Goal: Task Accomplishment & Management: Complete application form

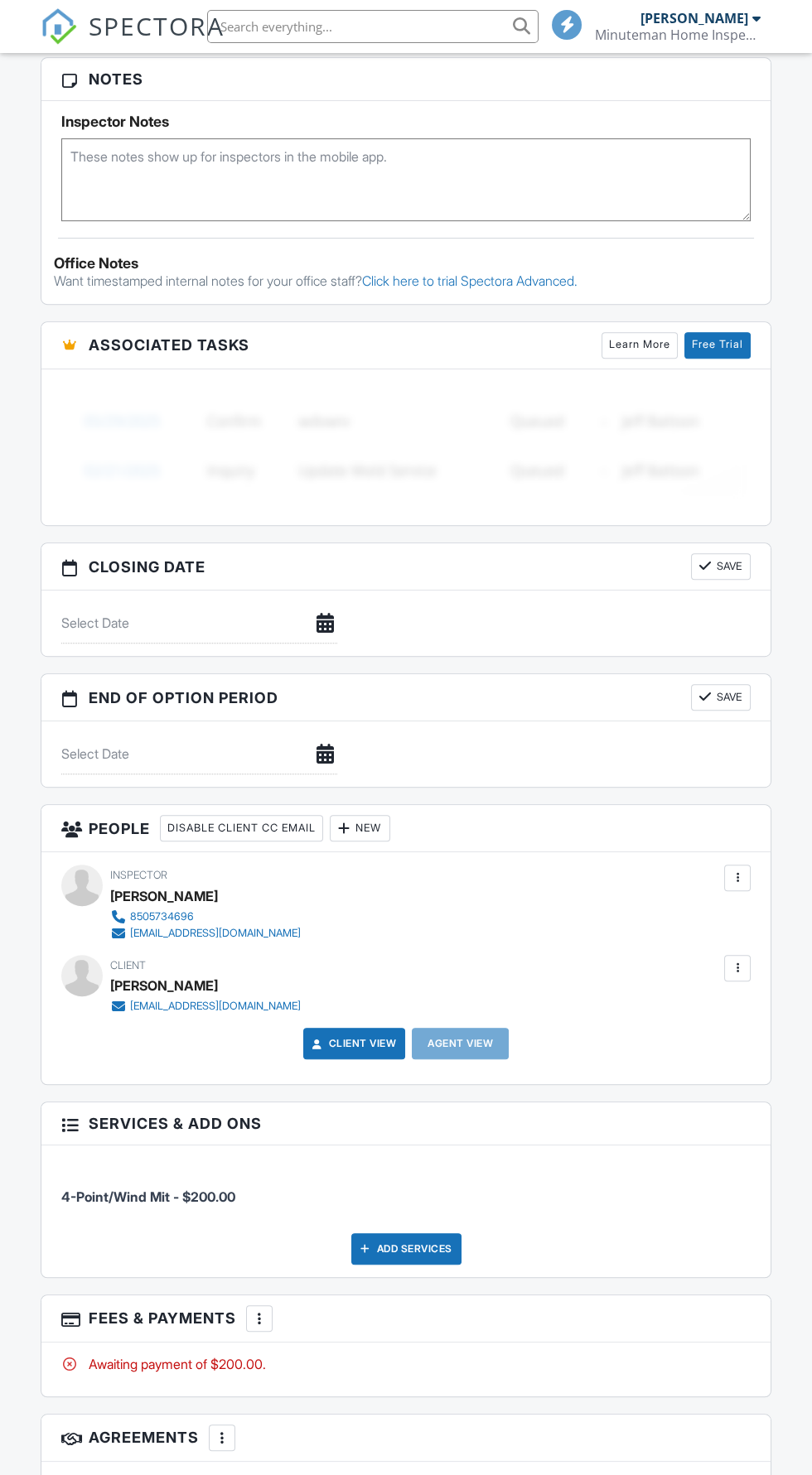
scroll to position [1122, 0]
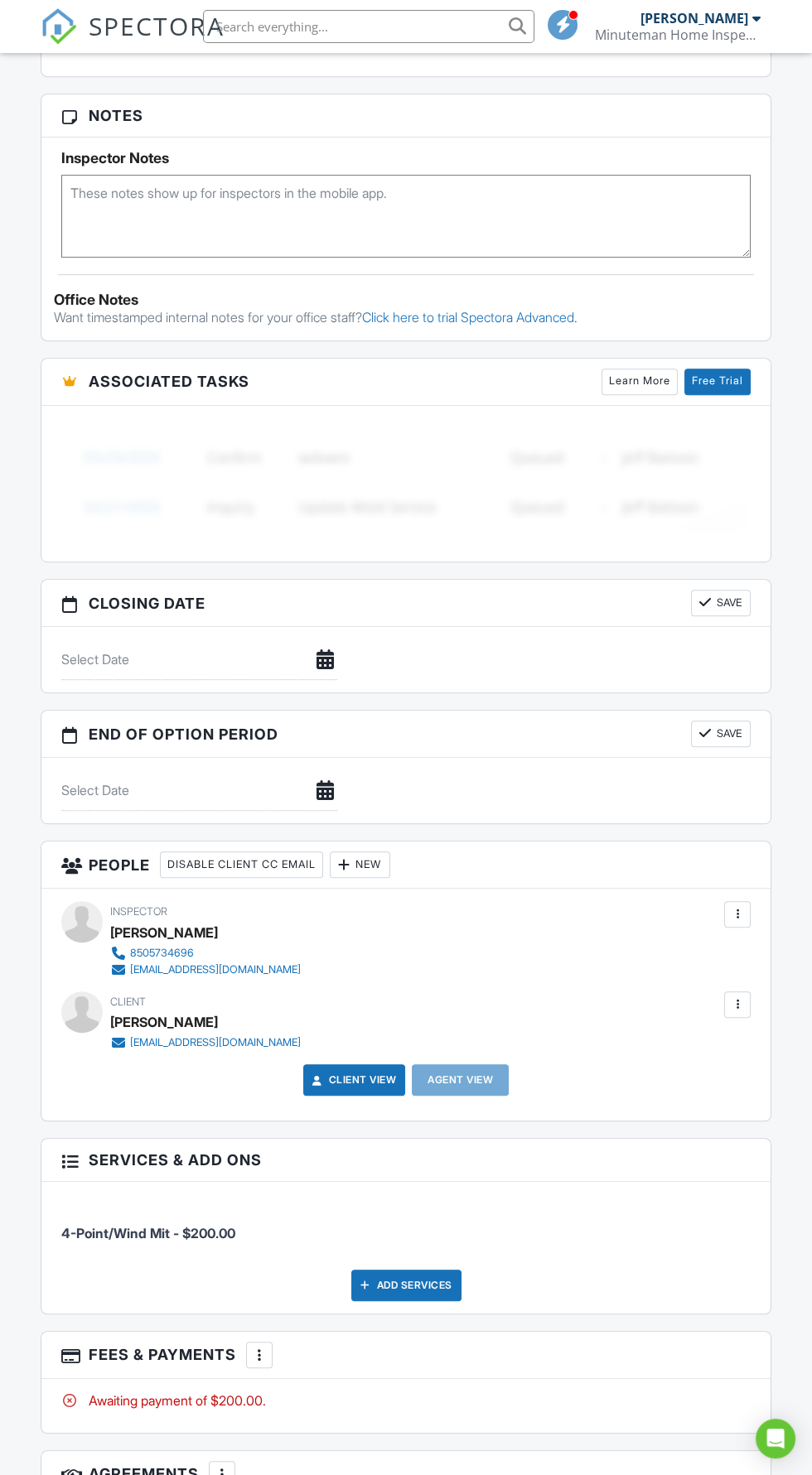
click at [390, 860] on div "New" at bounding box center [359, 865] width 60 height 27
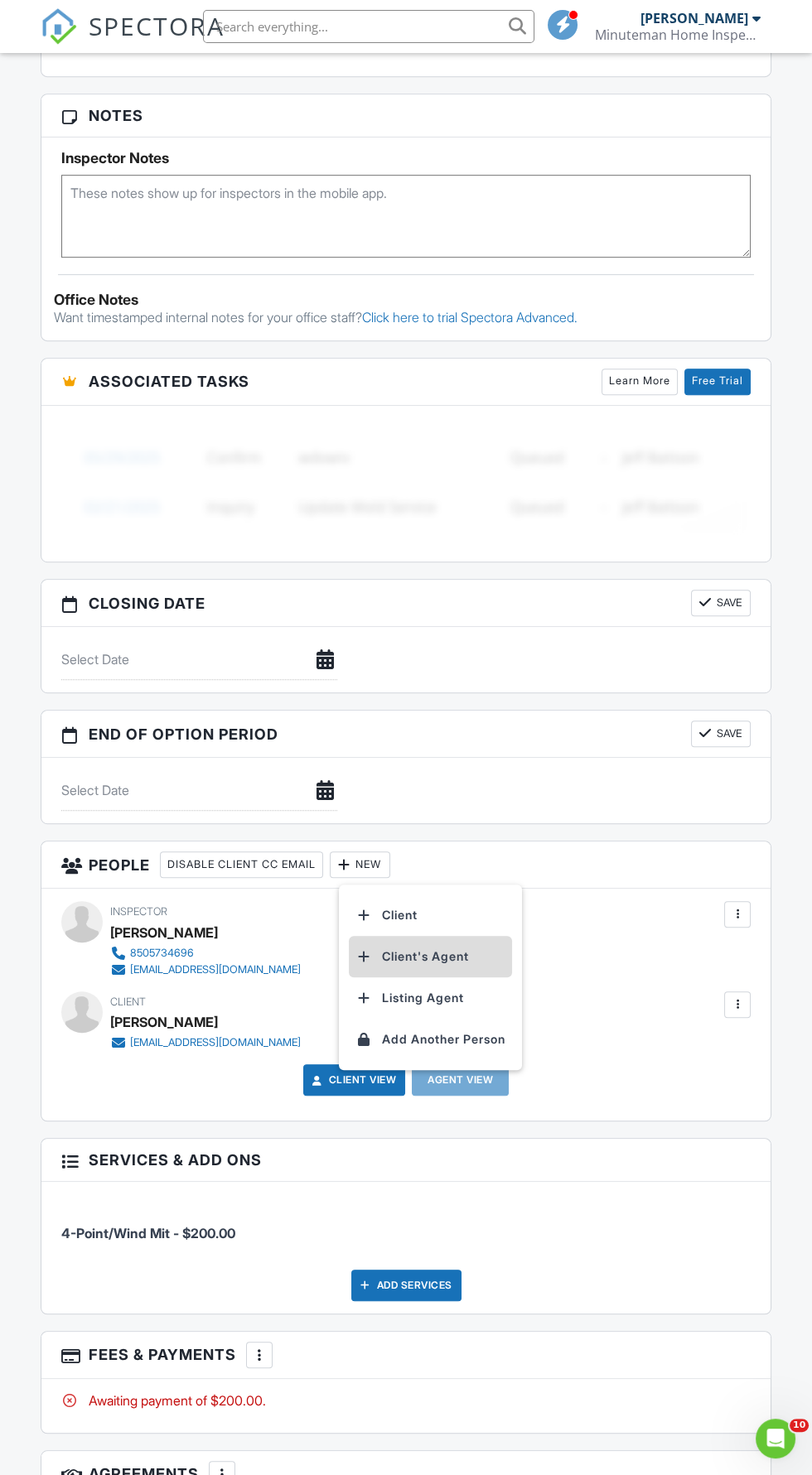
click at [474, 960] on li "Client's Agent" at bounding box center [429, 957] width 163 height 41
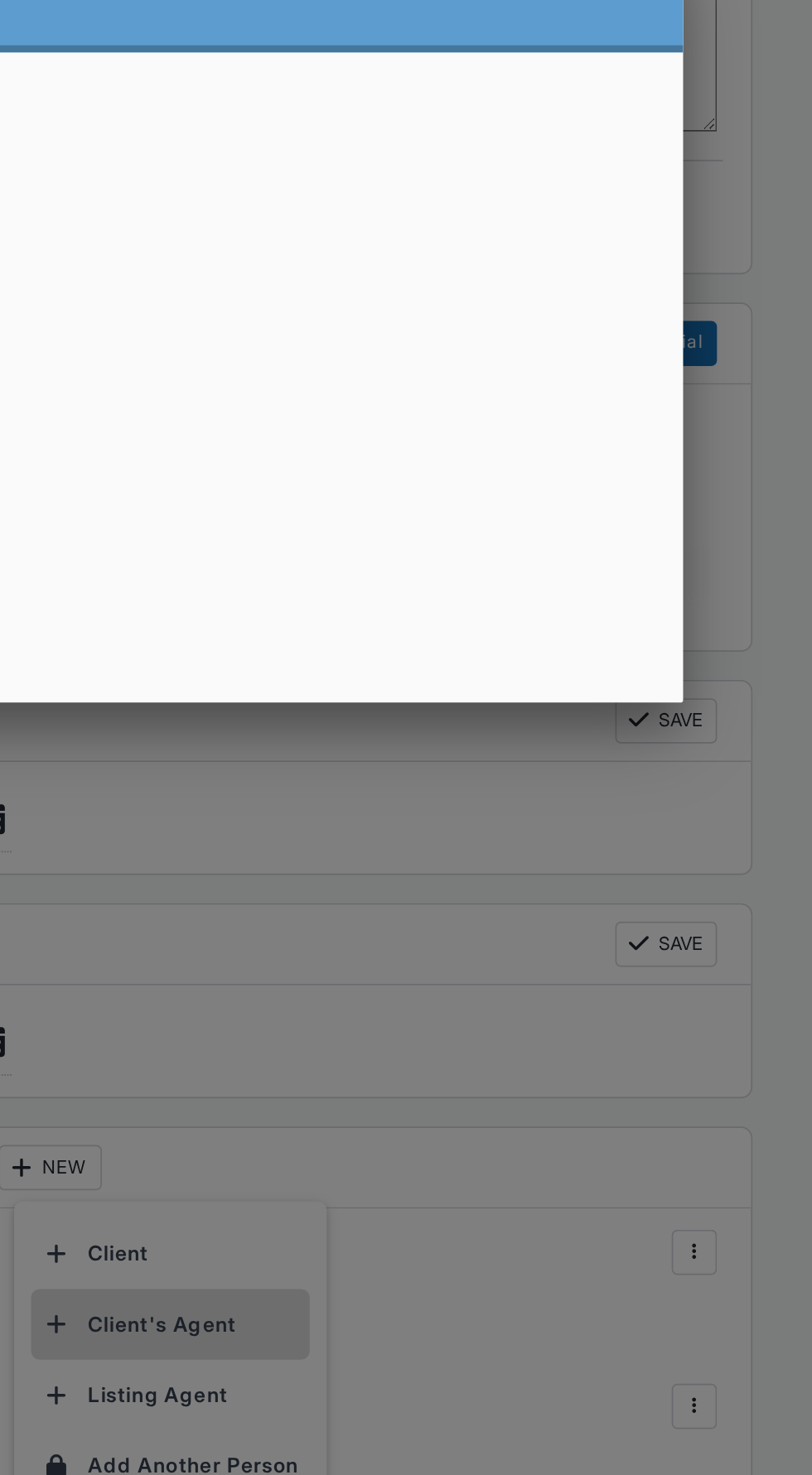
scroll to position [1122, 0]
